Goal: Learn about a topic: Learn about a topic

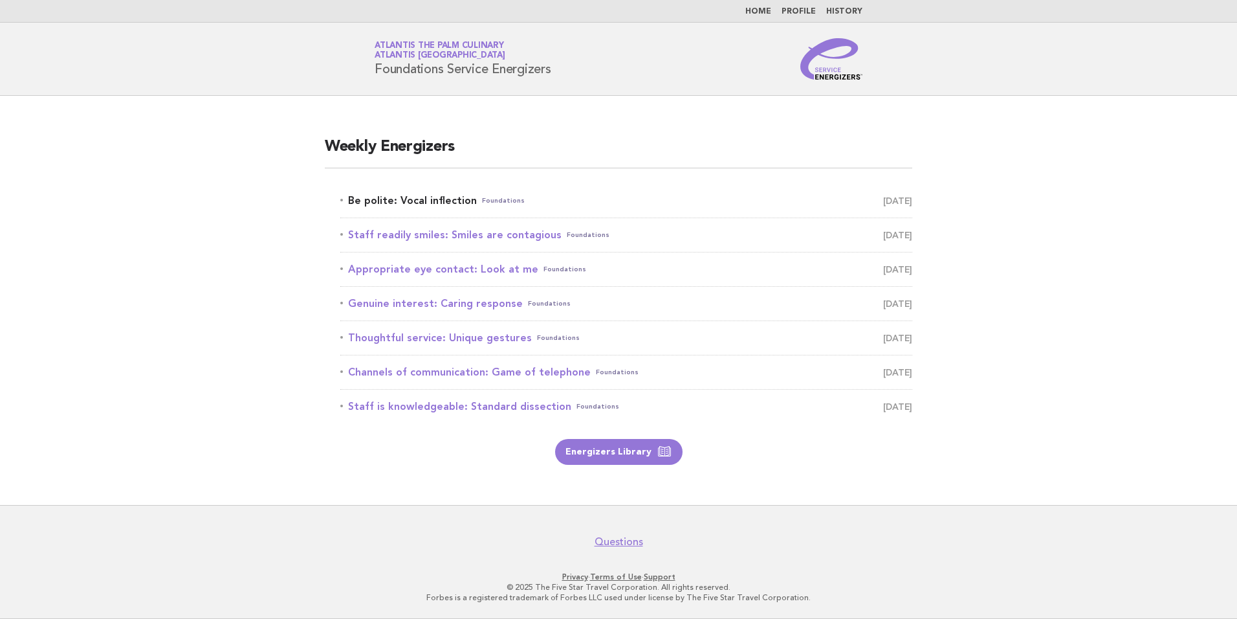
click at [450, 199] on link "Be polite: Vocal inflection Foundations [DATE]" at bounding box center [626, 201] width 572 height 18
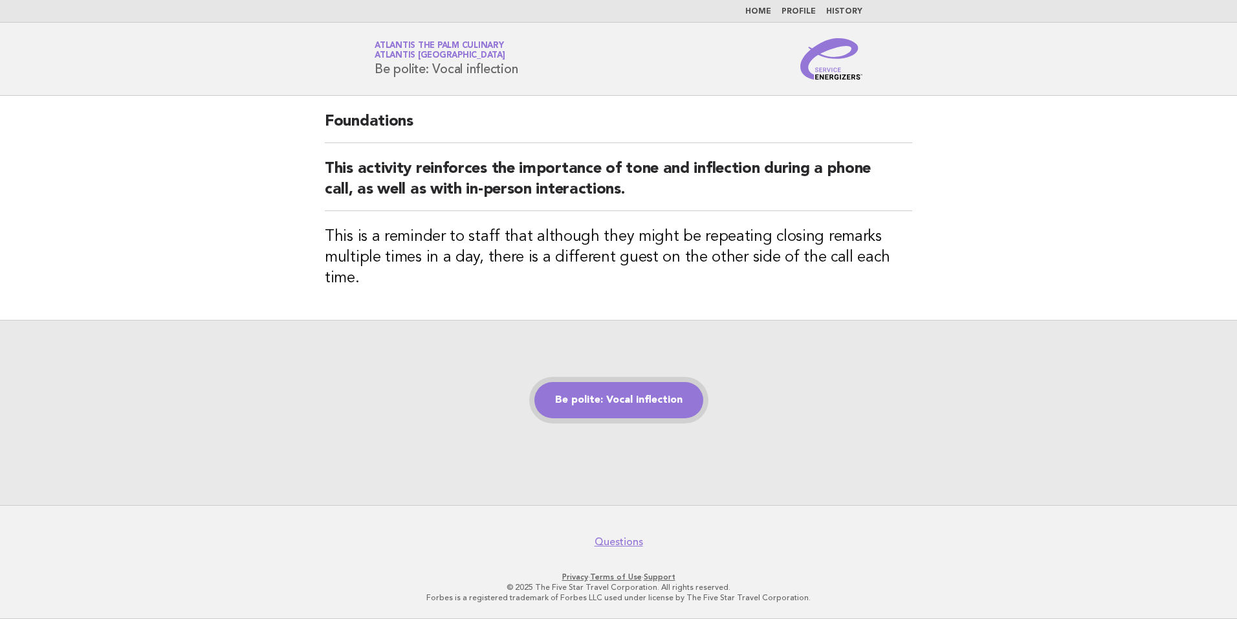
click at [610, 392] on link "Be polite: Vocal inflection" at bounding box center [619, 400] width 169 height 36
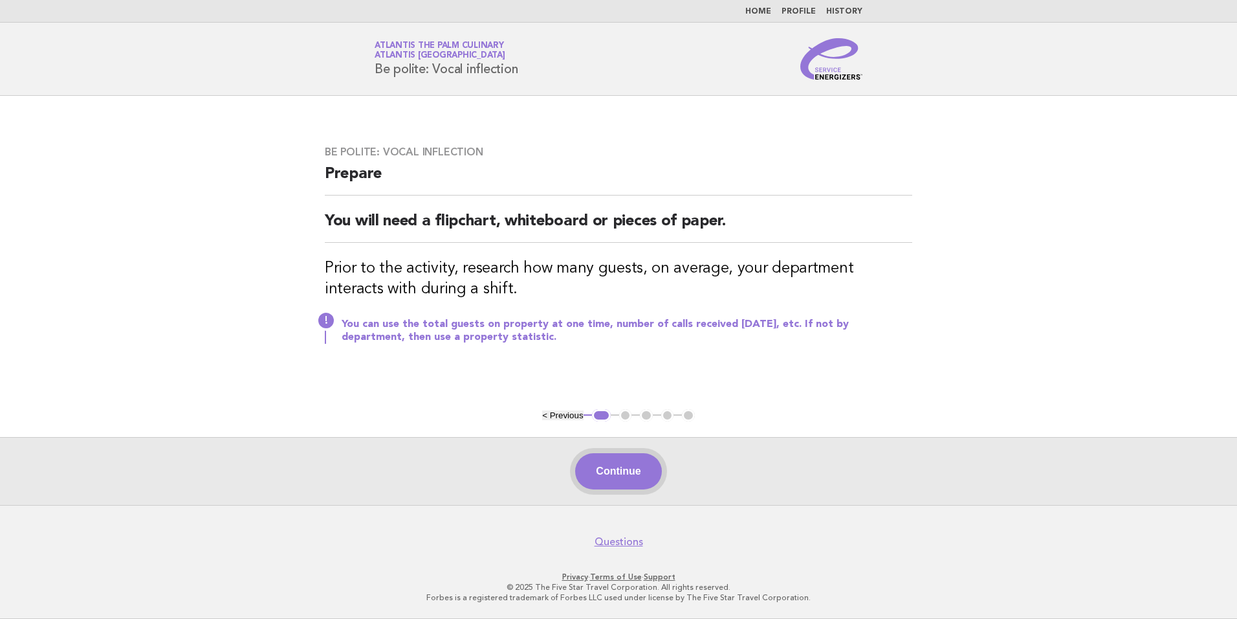
click at [625, 471] on button "Continue" at bounding box center [618, 471] width 86 height 36
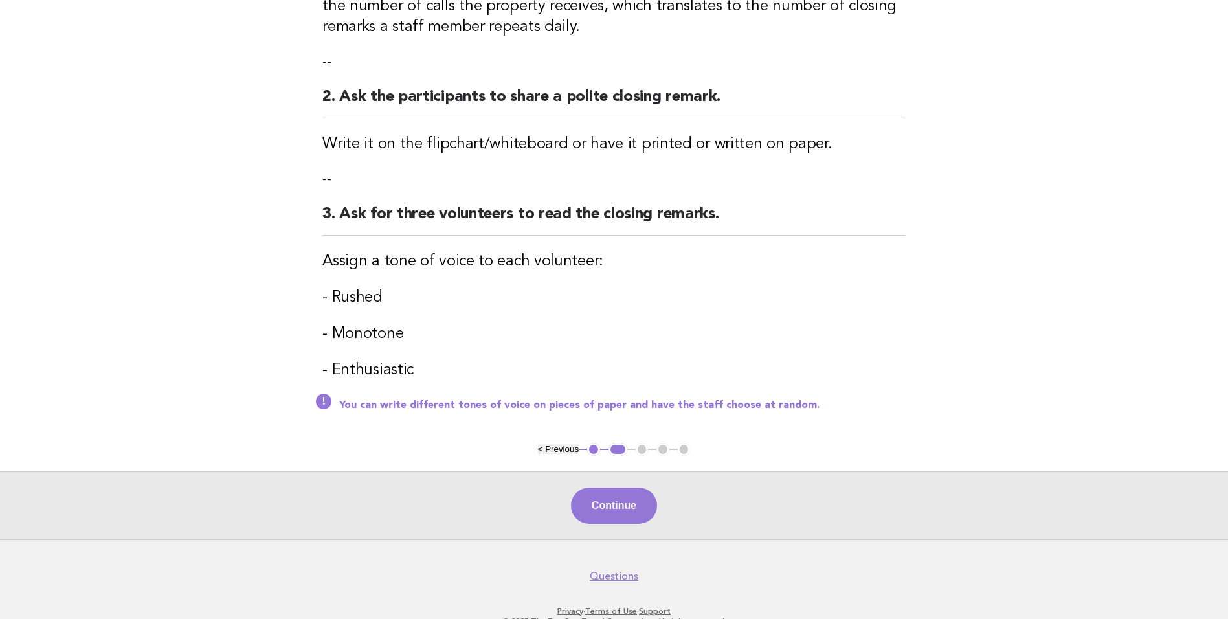
scroll to position [303, 0]
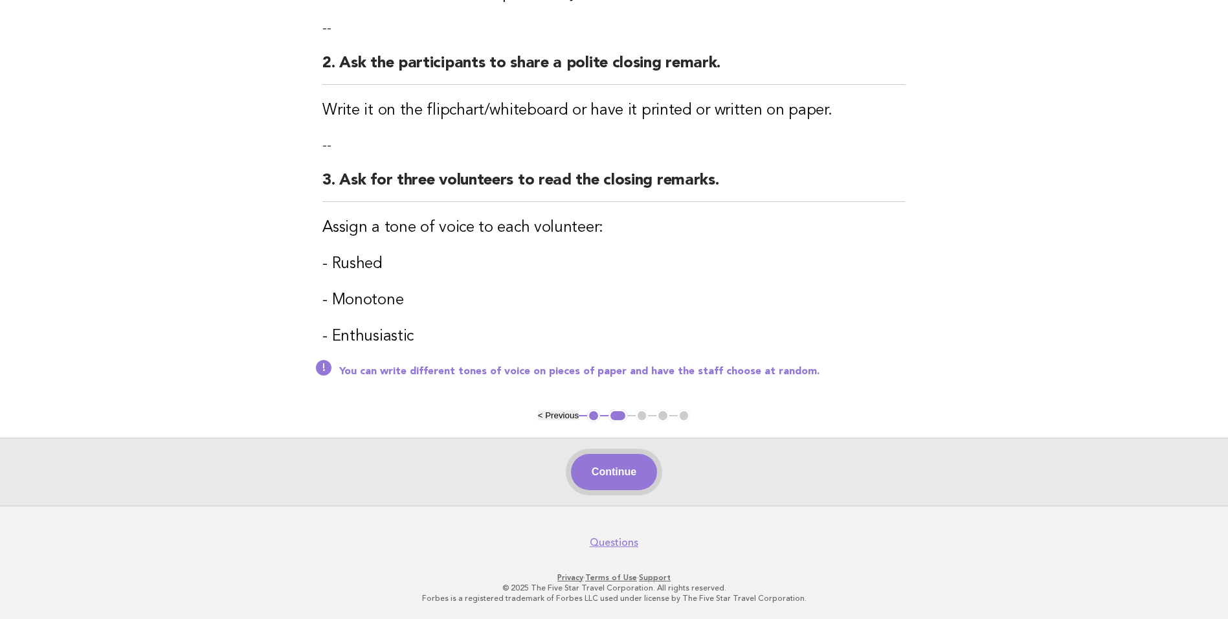
click at [632, 469] on button "Continue" at bounding box center [614, 472] width 86 height 36
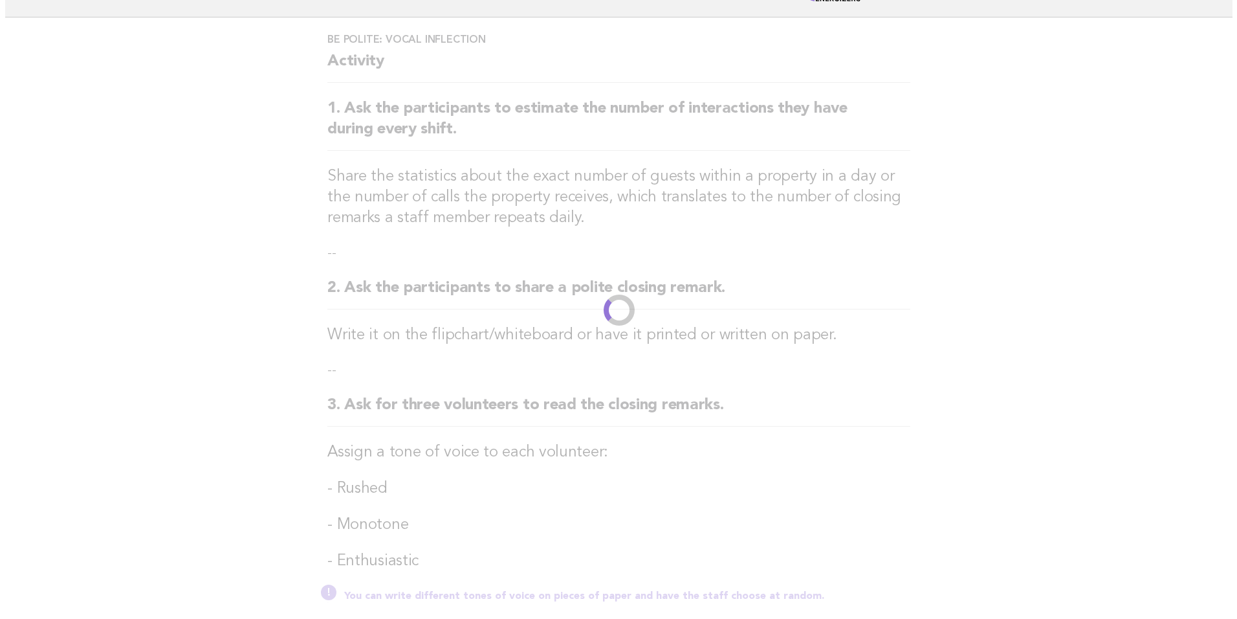
scroll to position [0, 0]
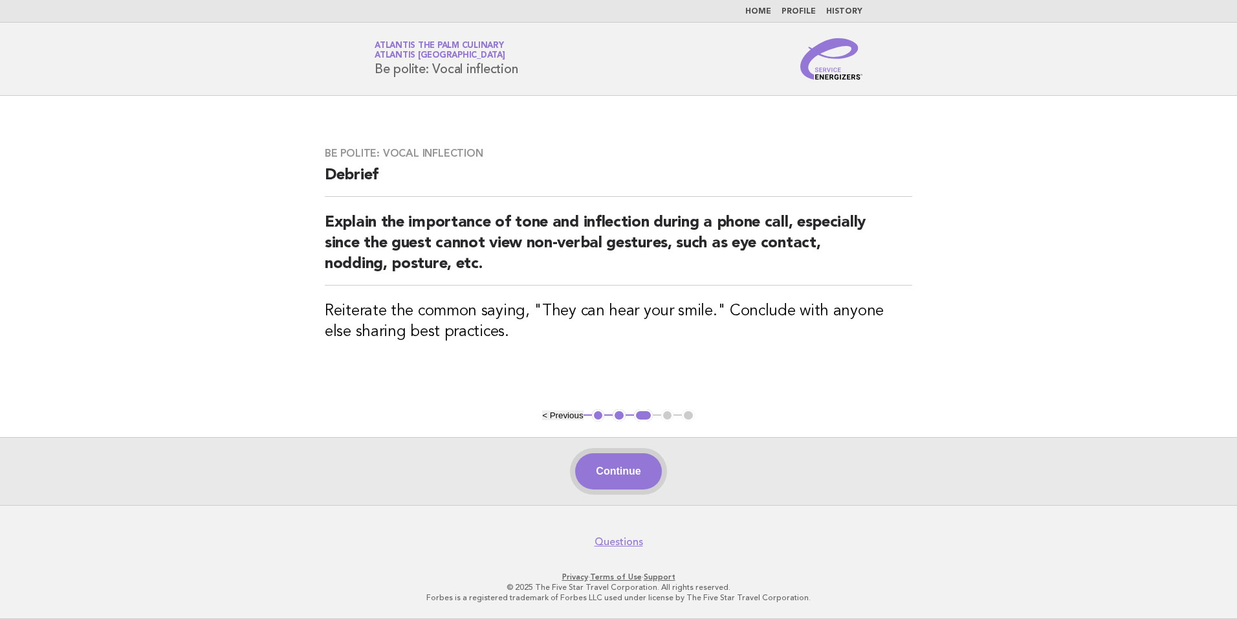
click at [626, 471] on button "Continue" at bounding box center [618, 471] width 86 height 36
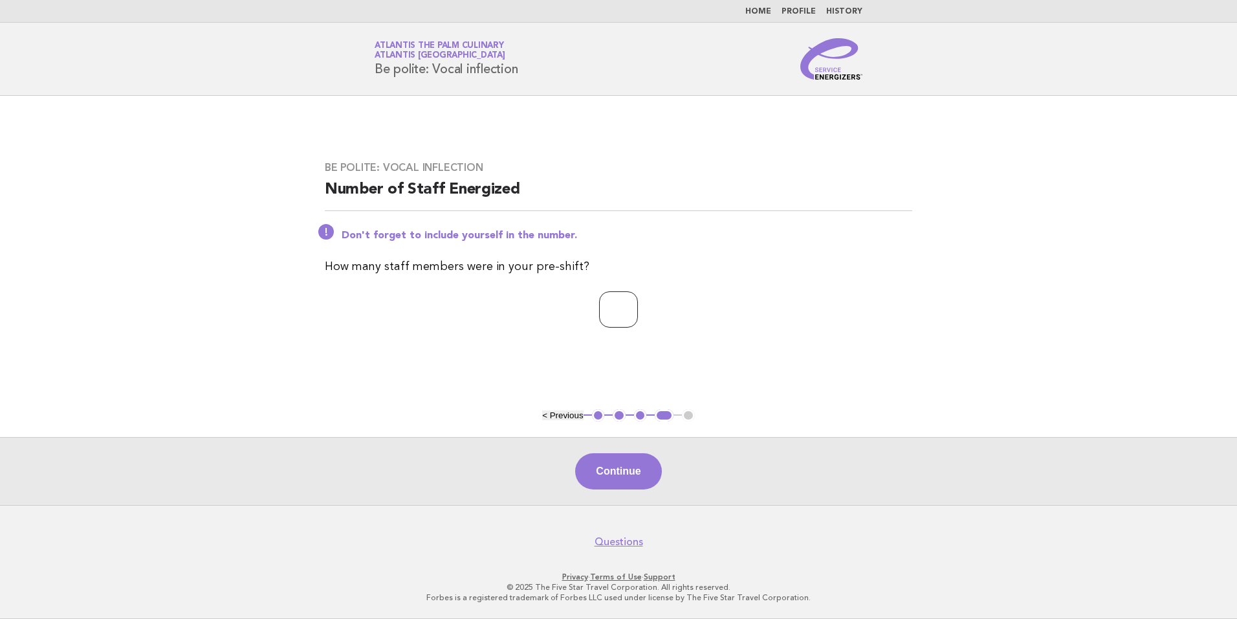
click at [638, 306] on input "*" at bounding box center [618, 309] width 39 height 36
type input "*"
click at [638, 306] on input "*" at bounding box center [618, 309] width 39 height 36
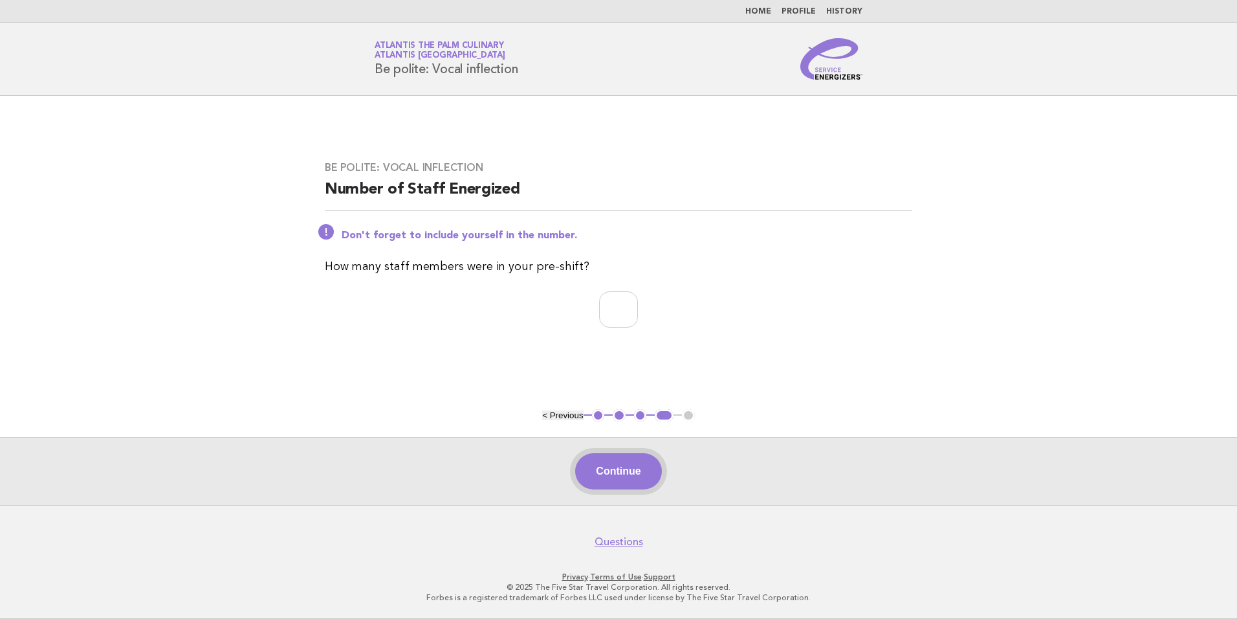
click at [610, 465] on button "Continue" at bounding box center [618, 471] width 86 height 36
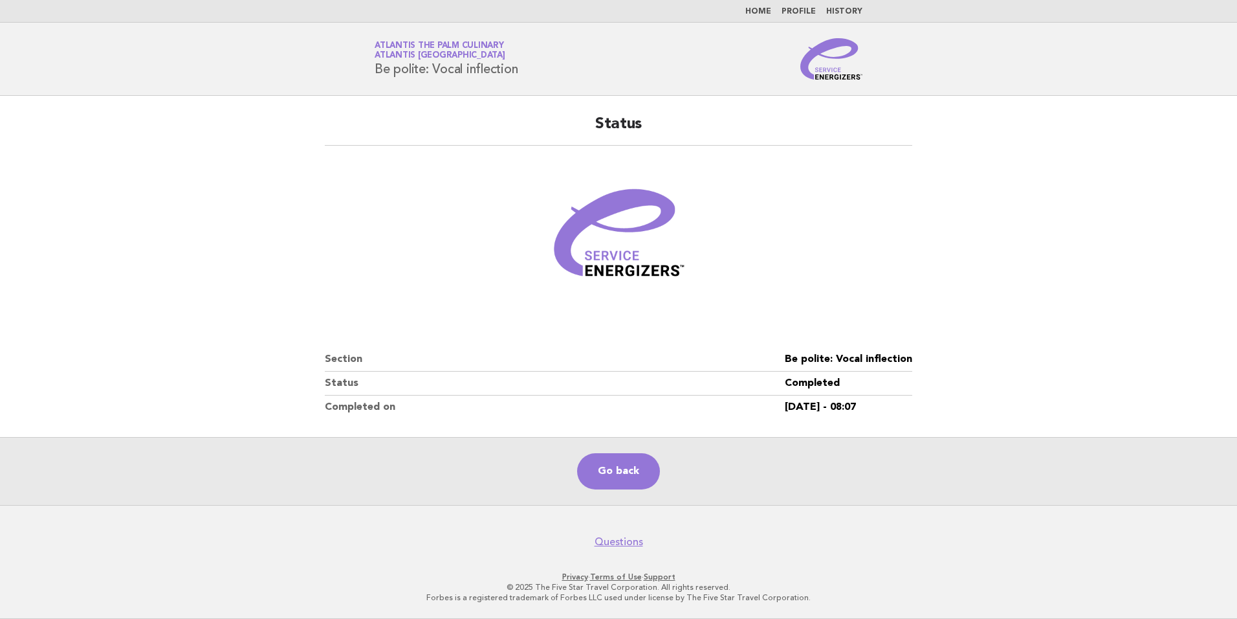
drag, startPoint x: 529, startPoint y: 71, endPoint x: 373, endPoint y: 80, distance: 155.6
click at [373, 80] on header "Service Energizers Atlantis The Palm Culinary Atlantis Dubai Be polite: Vocal i…" at bounding box center [618, 59] width 1237 height 73
copy h1 "Be polite: Vocal inflection"
